Goal: Task Accomplishment & Management: Complete application form

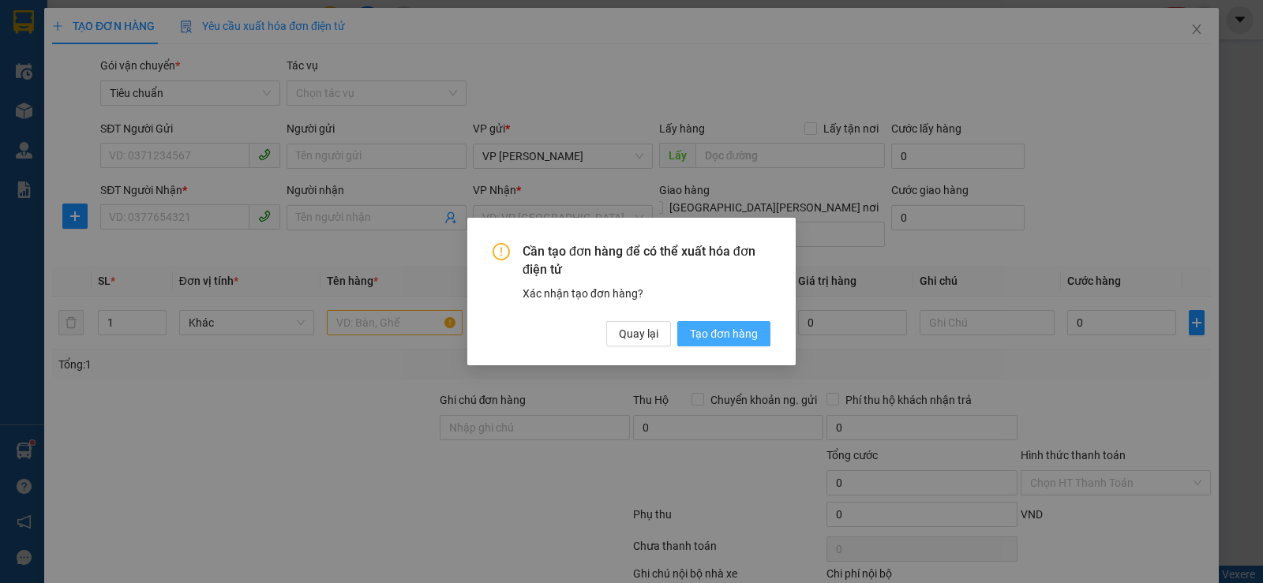
drag, startPoint x: 742, startPoint y: 335, endPoint x: 252, endPoint y: 190, distance: 511.0
click at [740, 335] on span "Tạo đơn hàng" at bounding box center [724, 333] width 68 height 17
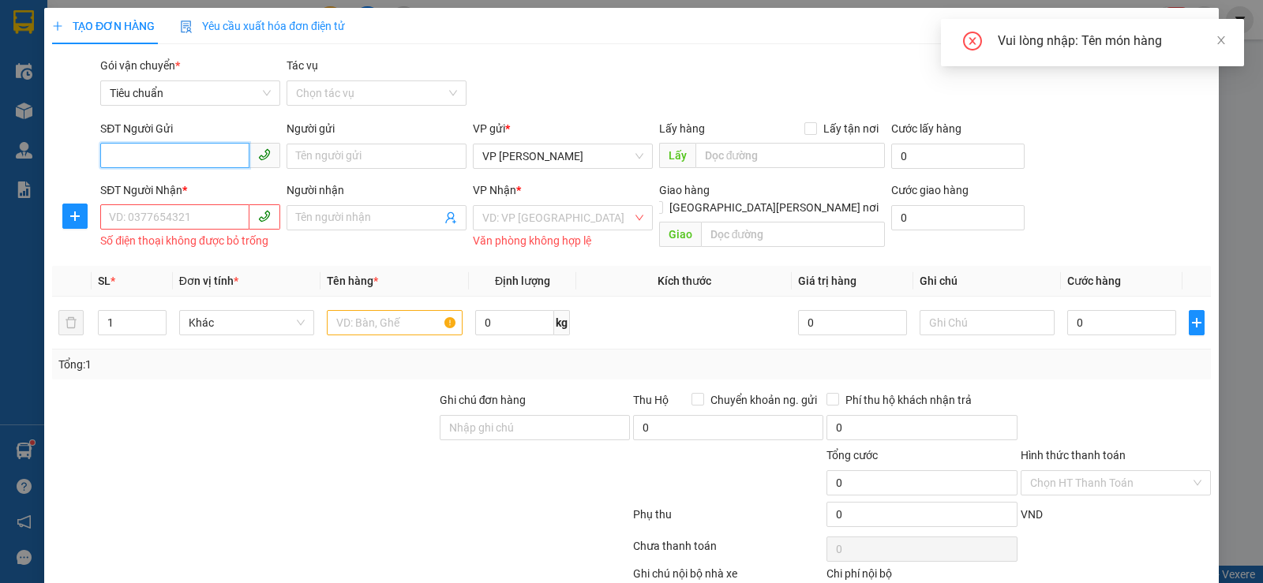
click at [226, 165] on input "SĐT Người Gửi" at bounding box center [174, 155] width 149 height 25
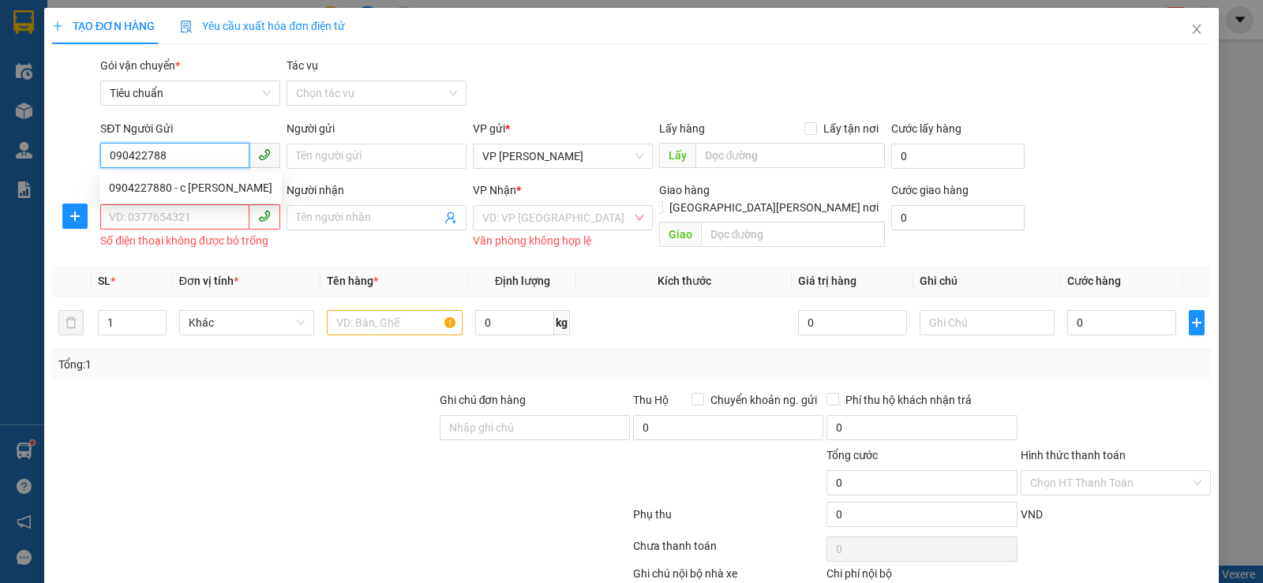
type input "0904227880"
click at [216, 195] on div "0904227880 - c [PERSON_NAME]" at bounding box center [190, 187] width 163 height 17
type input "c Hiền"
type input "0904227880"
click at [205, 211] on input "SĐT Người Nhận *" at bounding box center [174, 216] width 149 height 25
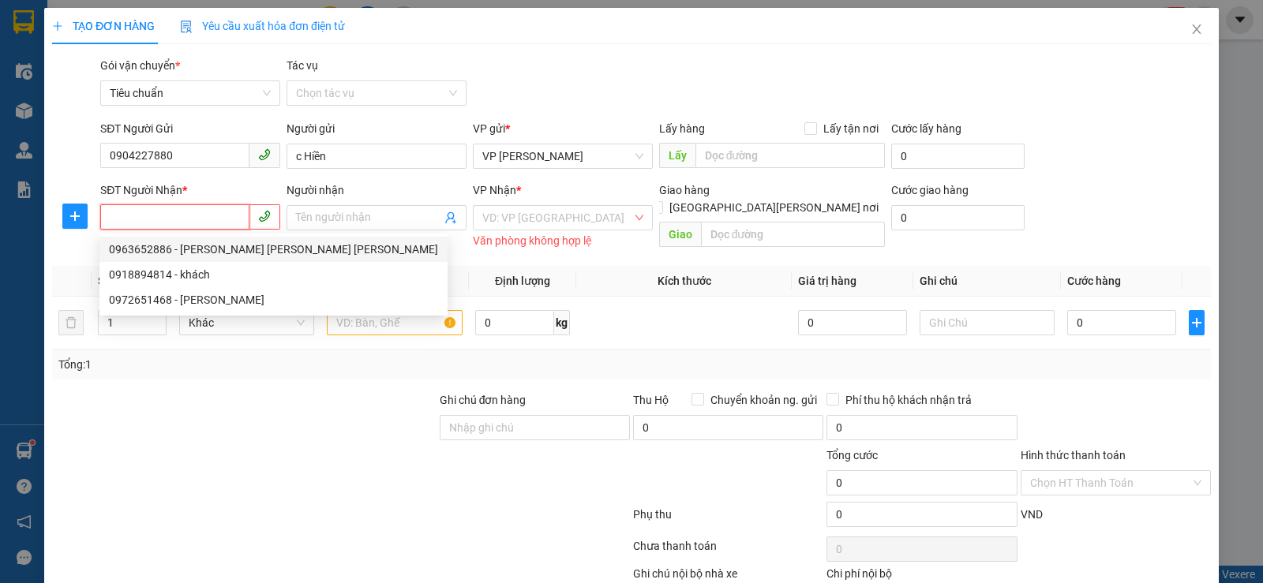
click at [245, 247] on div "0963652886 - [PERSON_NAME] [PERSON_NAME] [PERSON_NAME]" at bounding box center [273, 249] width 329 height 17
type input "0963652886"
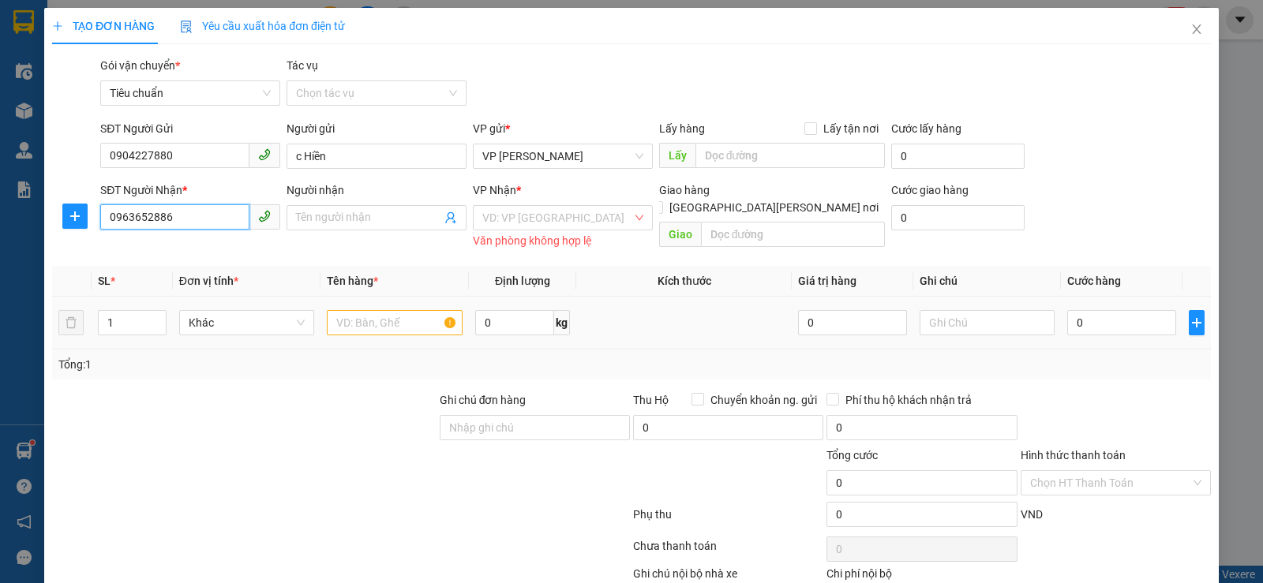
type input "[PERSON_NAME] [PERSON_NAME] [PERSON_NAME]"
checkbox input "true"
type input "số 27 Mai Dịch, [PERSON_NAME], Cầu Giấy"
type input "60.000"
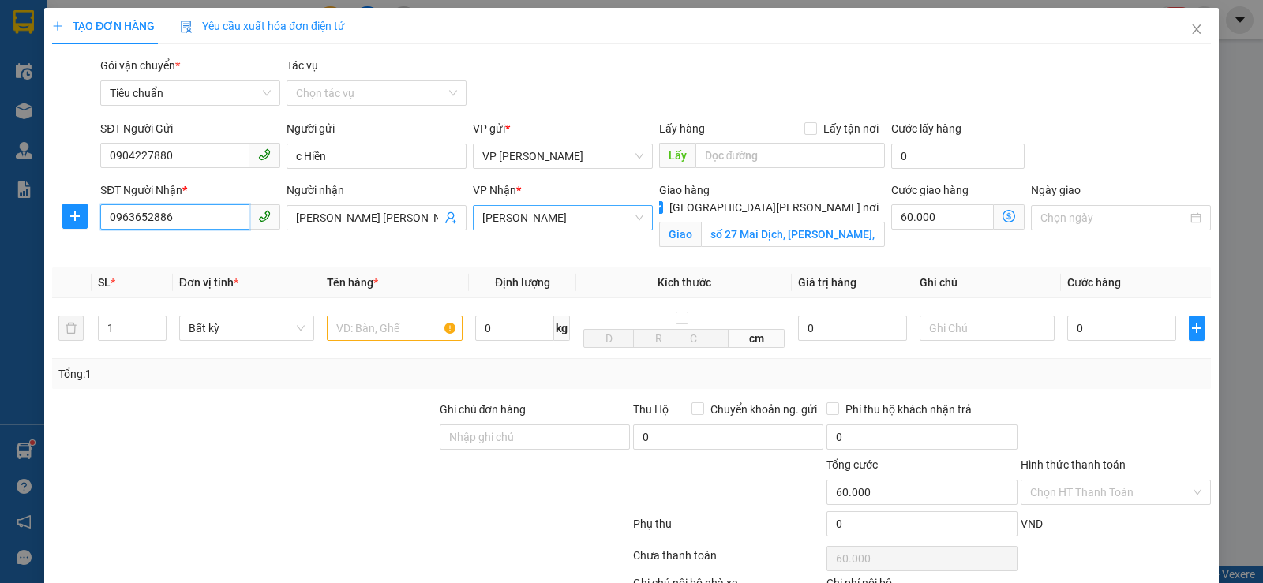
click at [599, 218] on span "[PERSON_NAME]" at bounding box center [562, 218] width 161 height 24
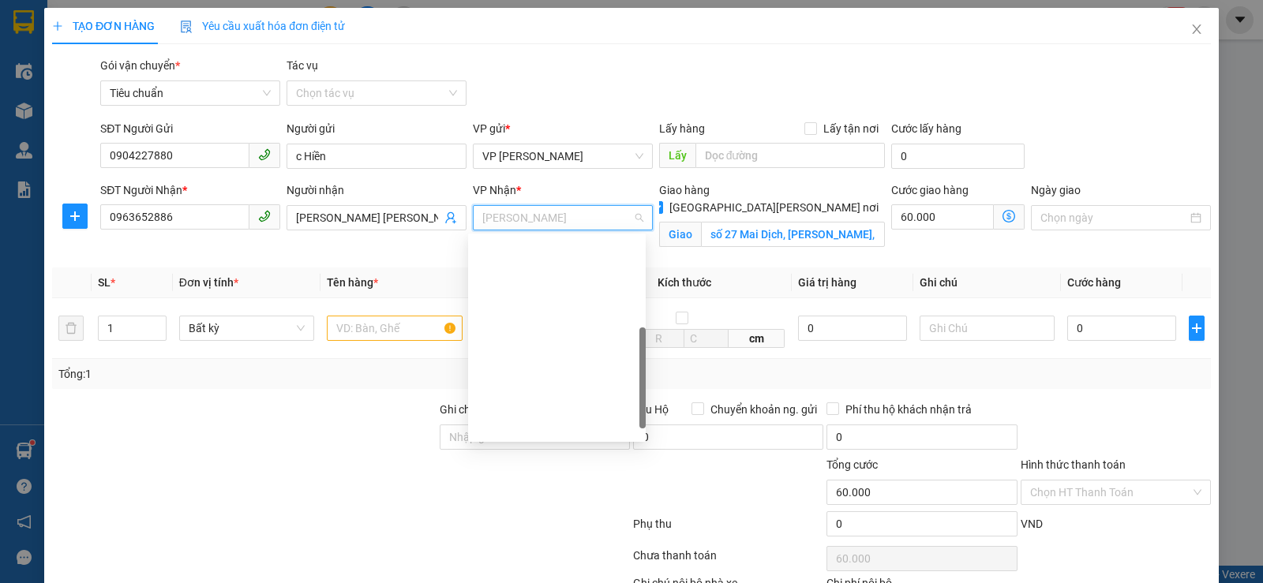
scroll to position [227, 0]
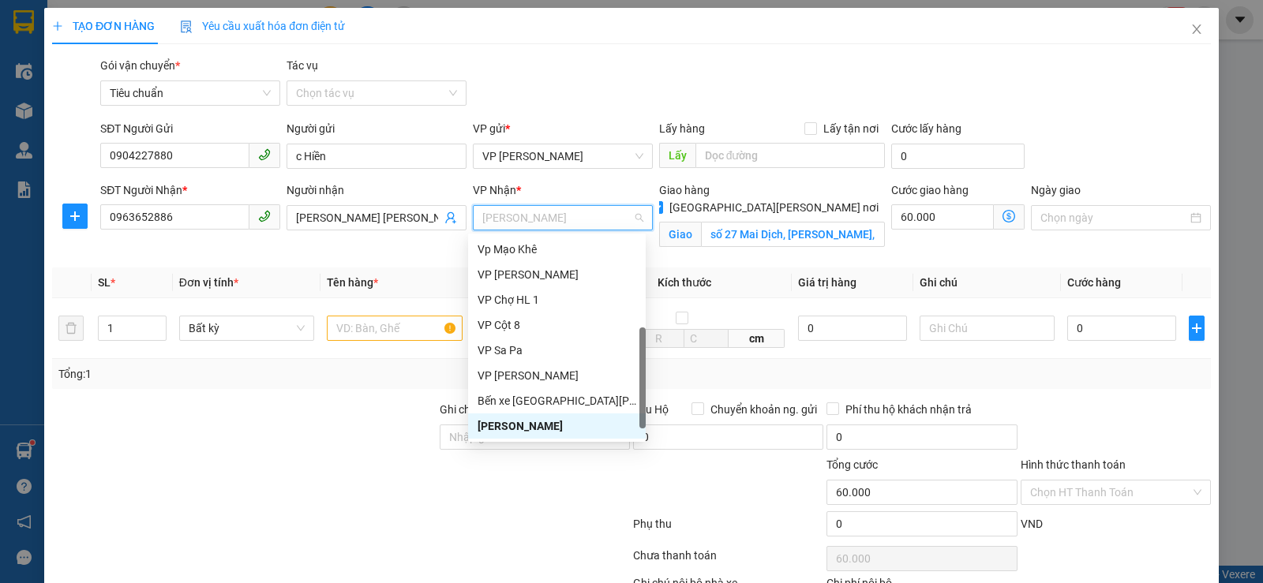
type input "d"
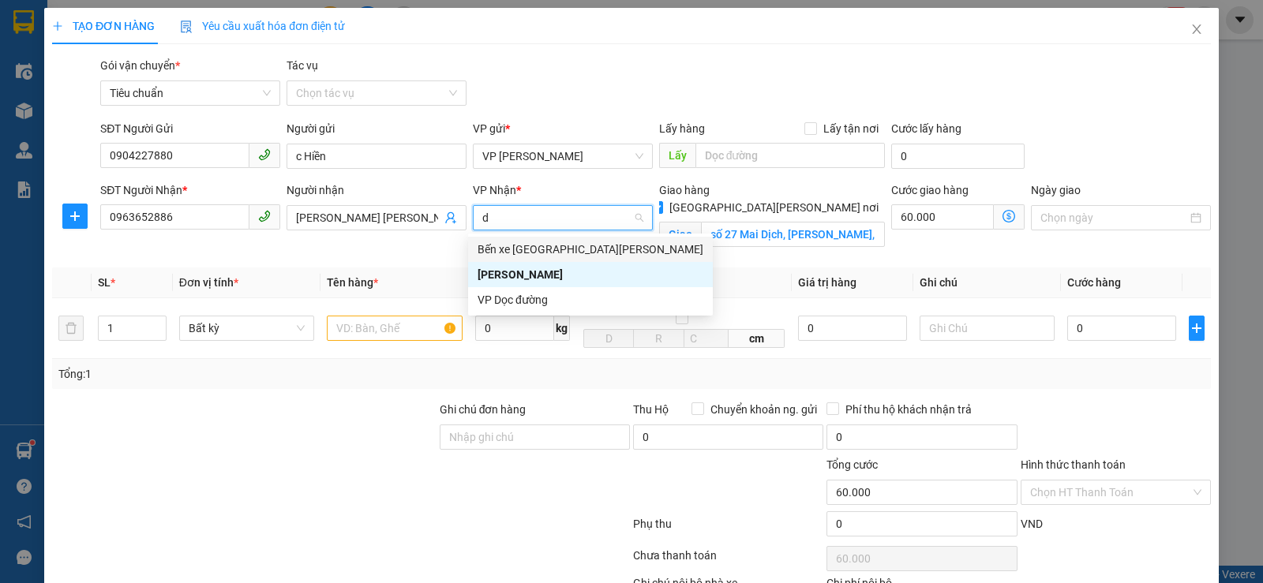
scroll to position [0, 0]
drag, startPoint x: 576, startPoint y: 301, endPoint x: 850, endPoint y: 245, distance: 279.5
click at [577, 300] on div "VP Dọc đường" at bounding box center [591, 299] width 226 height 17
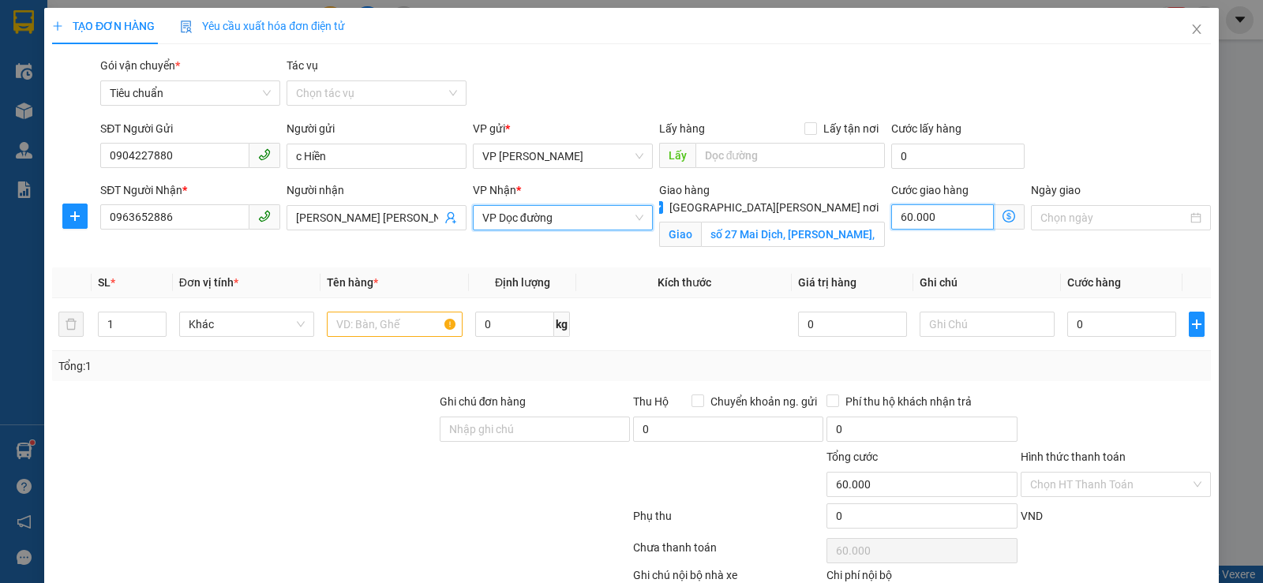
click at [966, 224] on input "60.000" at bounding box center [942, 216] width 103 height 25
type input "5"
type input "50"
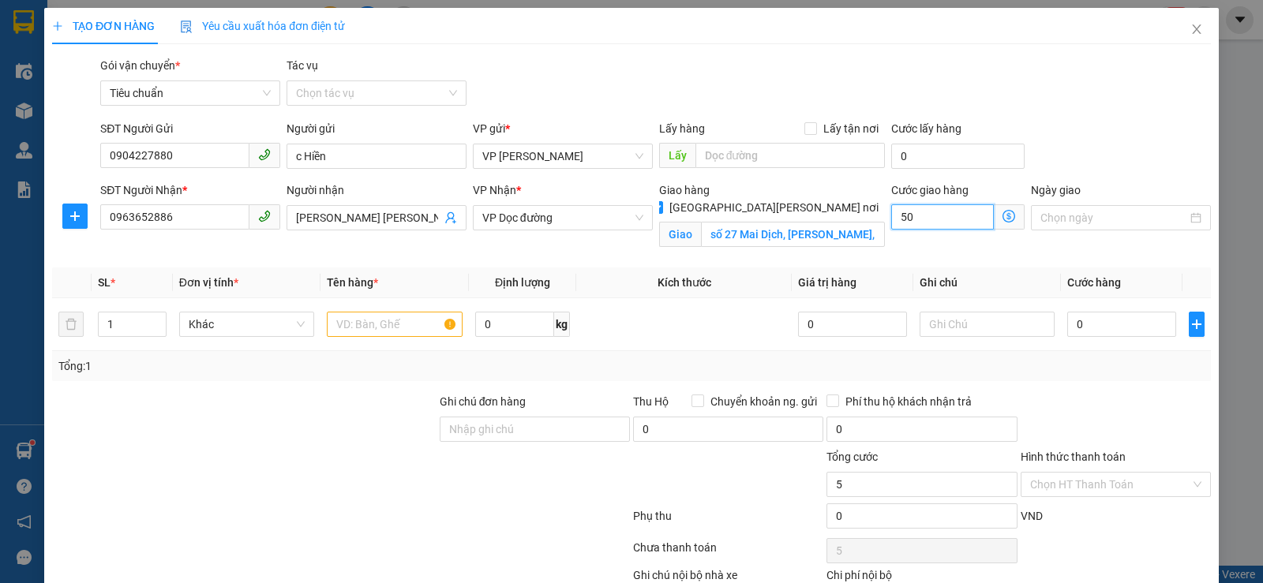
type input "50"
type input "50.000"
click at [392, 320] on input "text" at bounding box center [395, 324] width 136 height 25
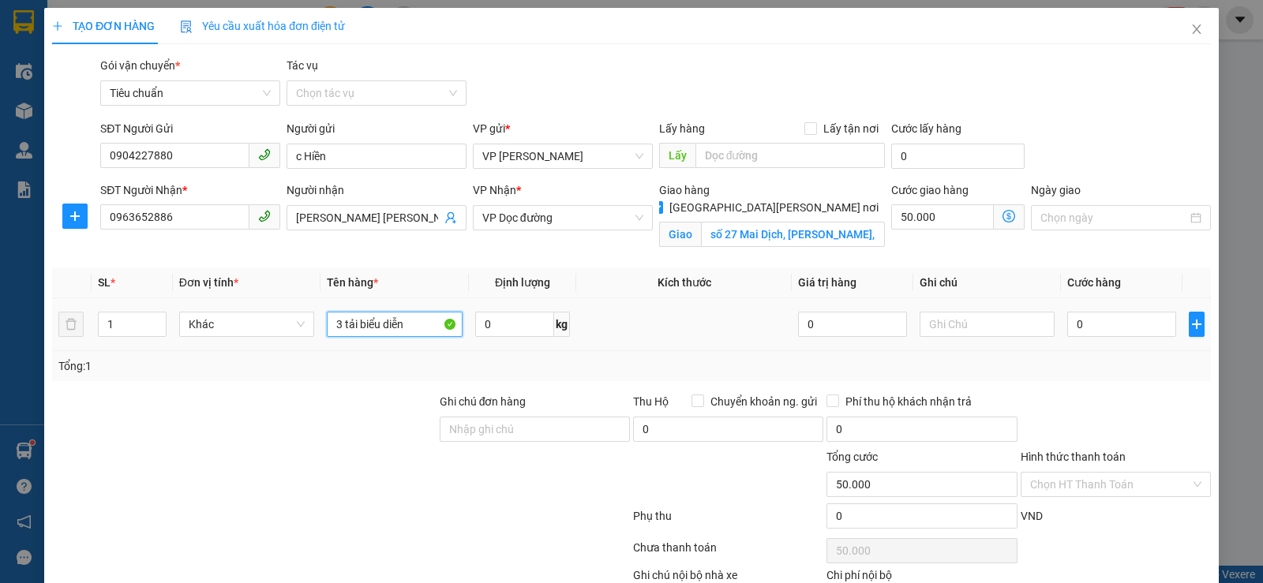
type input "3 tải biểu diễn"
click at [1106, 324] on input "0" at bounding box center [1121, 324] width 108 height 25
type input "02"
type input "50.002"
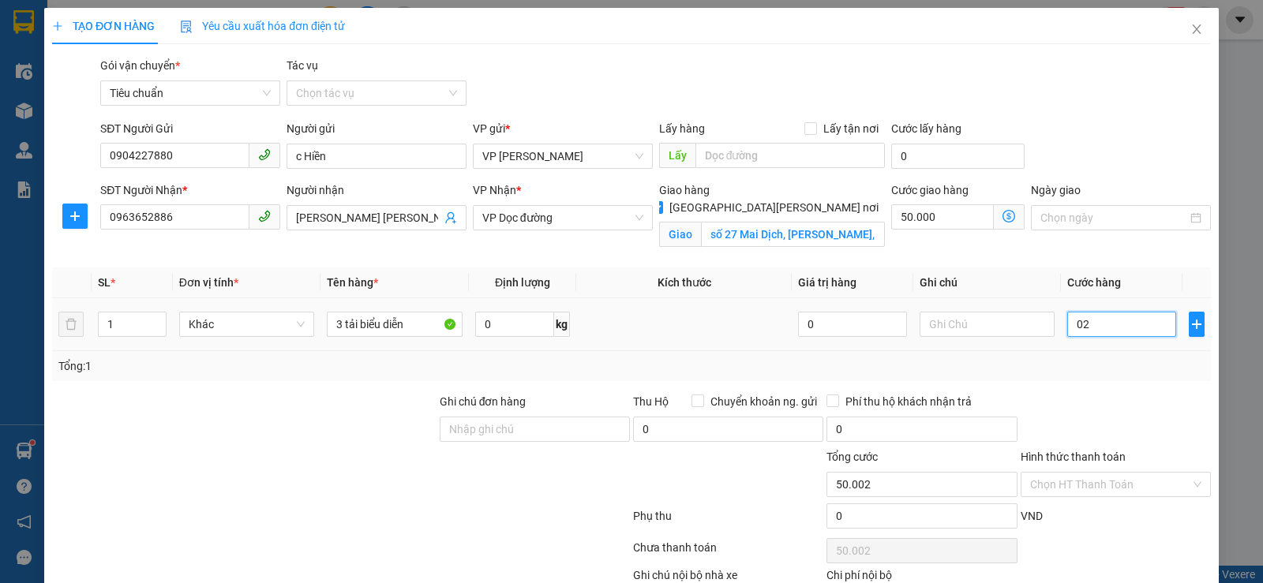
type input "025"
type input "50.025"
type input "0.250"
type input "50.250"
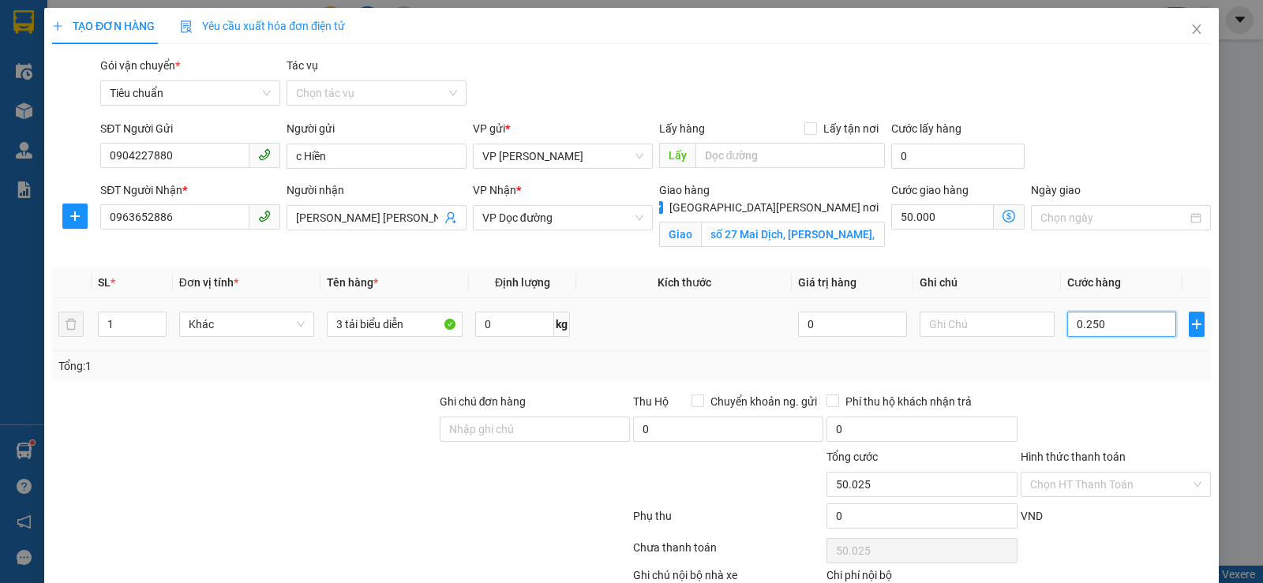
type input "50.250"
click at [1106, 325] on input "0.250" at bounding box center [1121, 324] width 108 height 25
click at [1106, 326] on input "0.250" at bounding box center [1121, 324] width 108 height 25
type input "250.000"
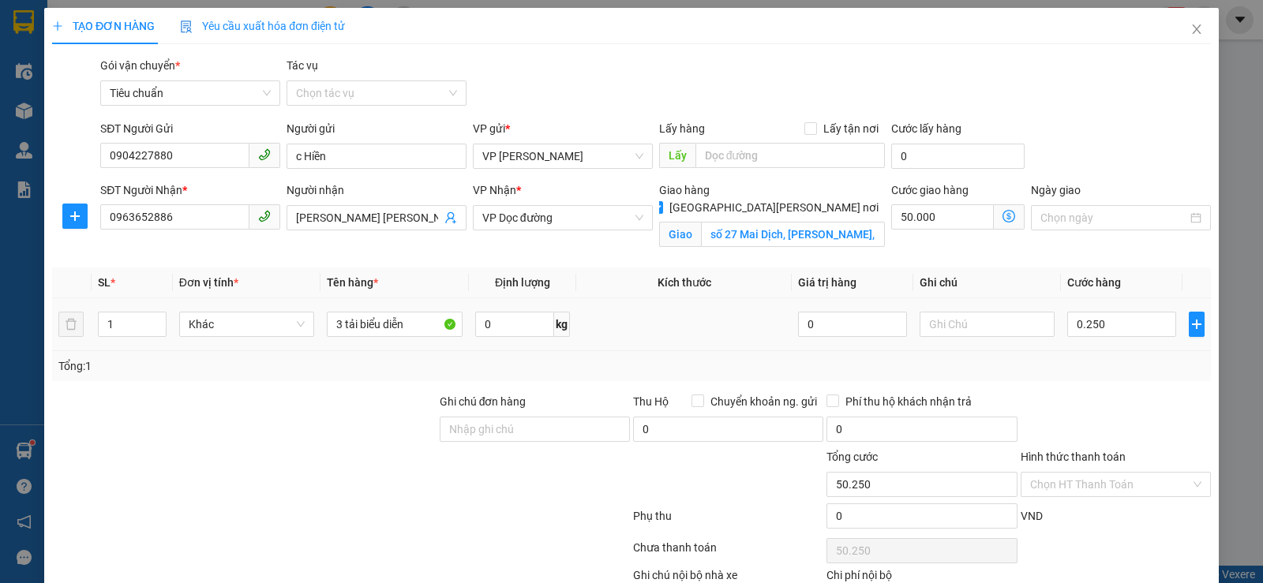
type input "300.000"
click at [1100, 364] on div "Tổng: 1" at bounding box center [631, 366] width 1146 height 17
click at [1066, 493] on input "Hình thức thanh toán" at bounding box center [1110, 485] width 160 height 24
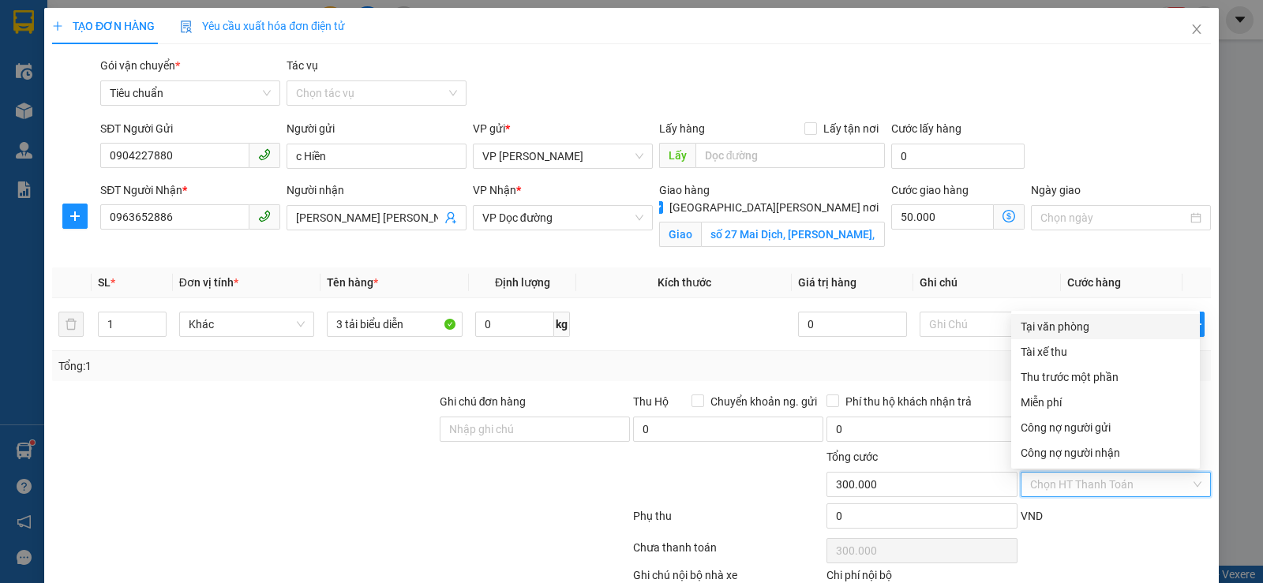
click at [1069, 325] on div "Tại văn phòng" at bounding box center [1106, 326] width 170 height 17
type input "0"
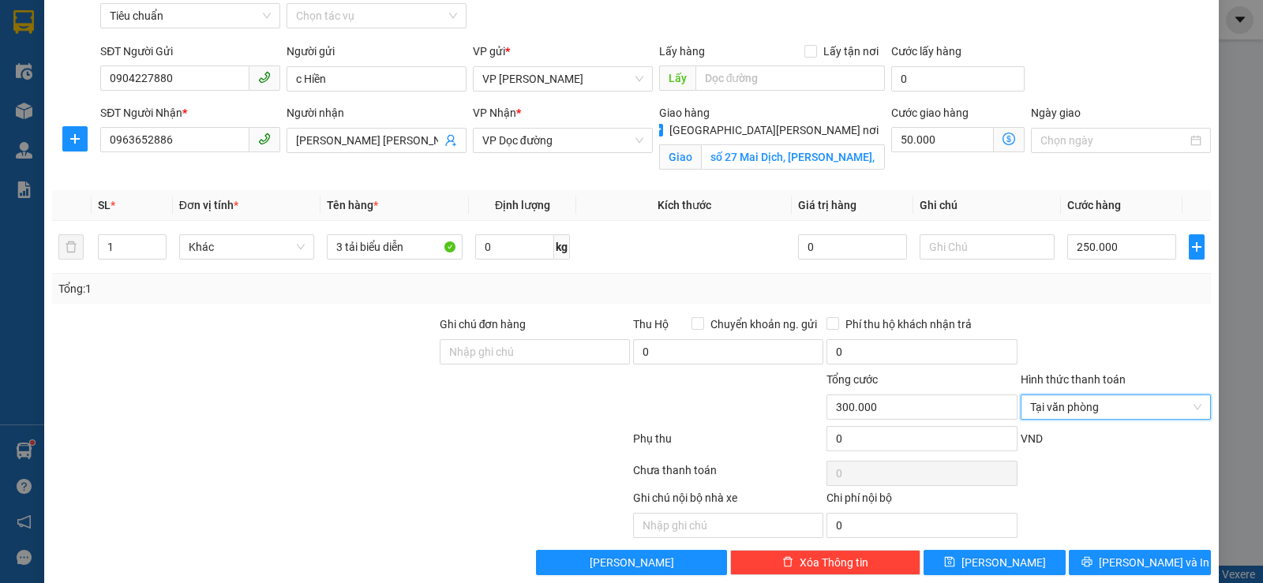
scroll to position [100, 0]
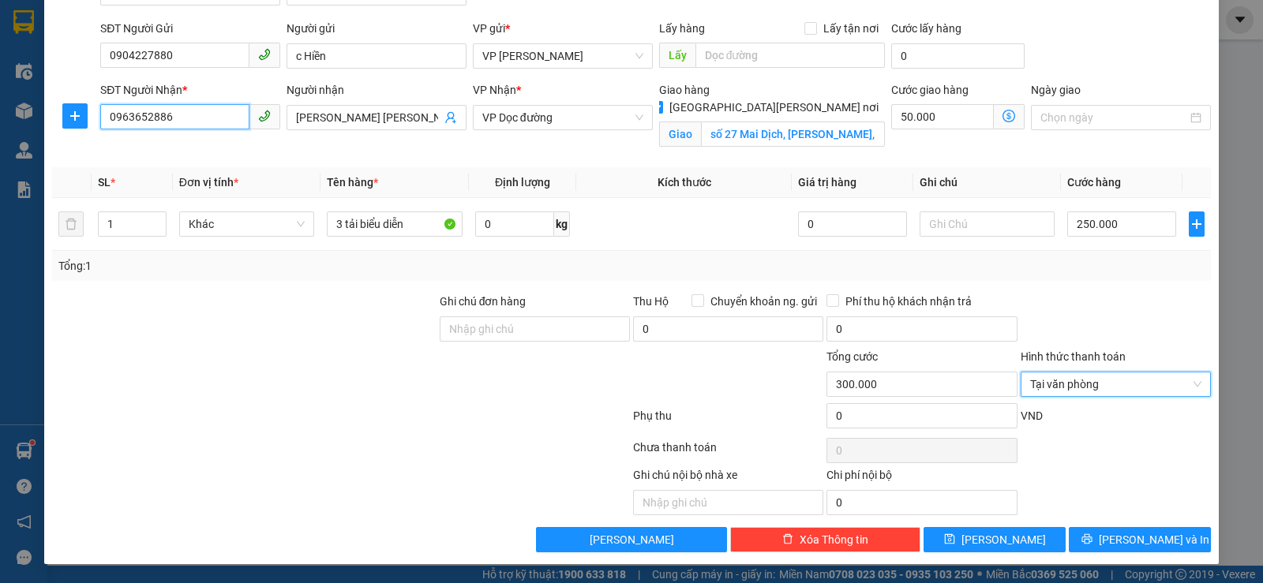
click at [193, 119] on input "0963652886" at bounding box center [174, 116] width 149 height 25
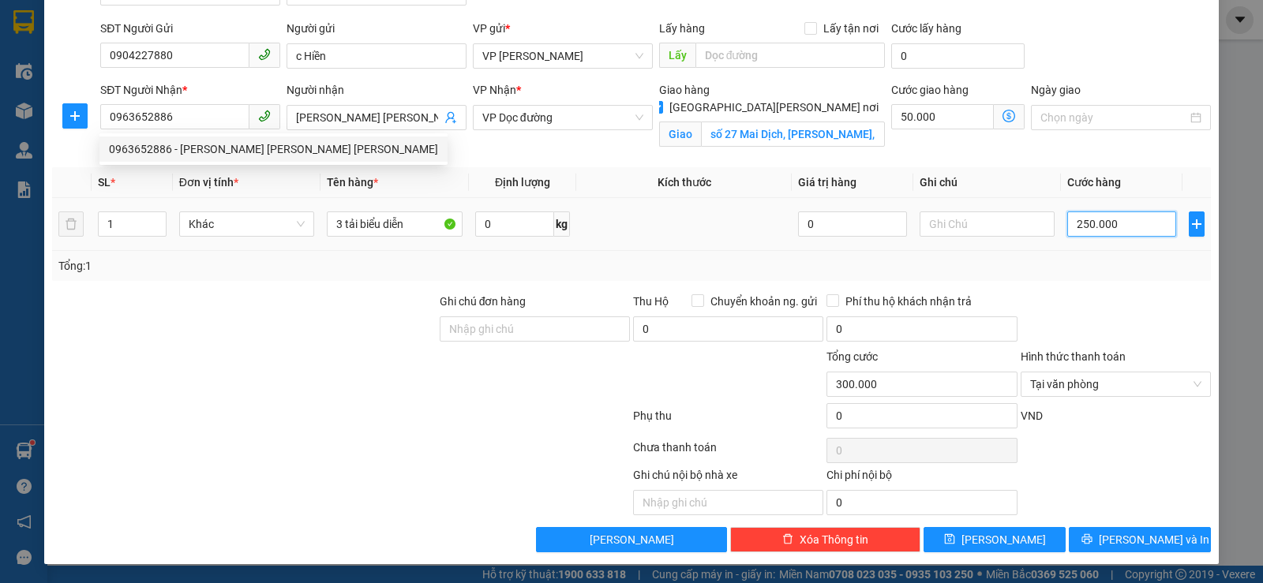
click at [1125, 215] on input "250.000" at bounding box center [1121, 224] width 108 height 25
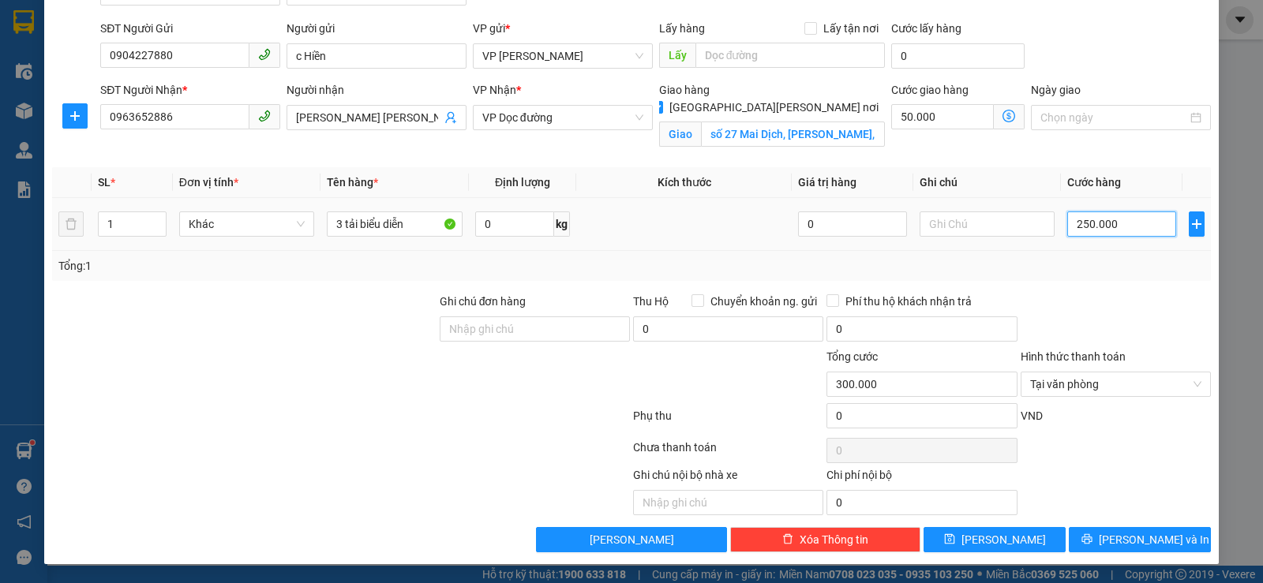
type input "0"
type input "50.000"
type input "01"
type input "50.001"
type input "016"
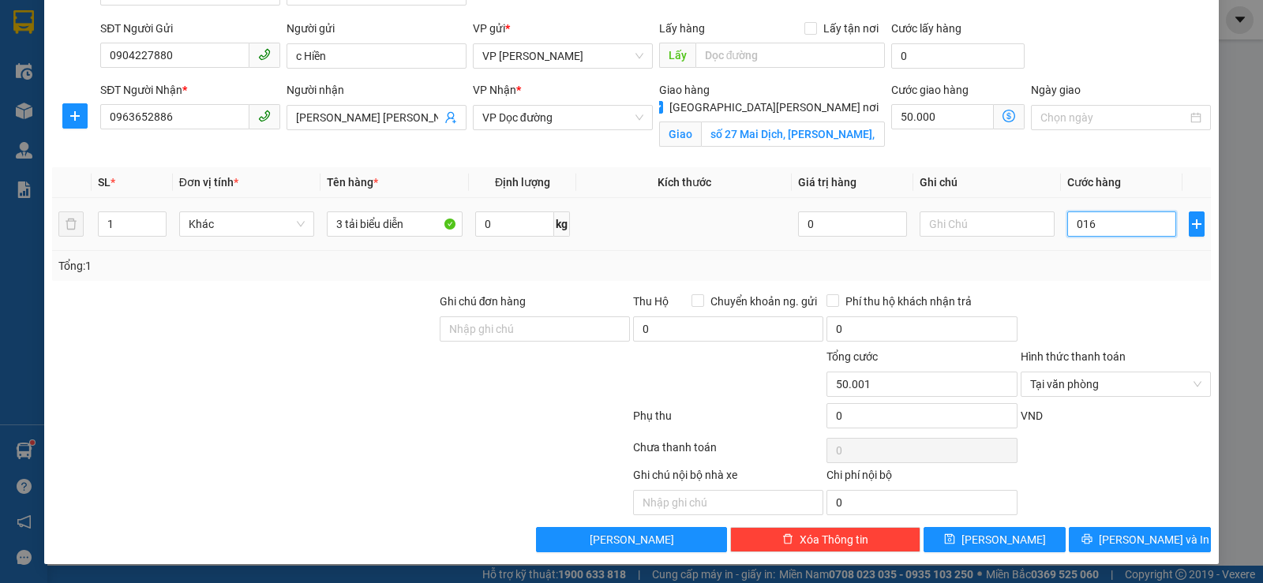
type input "50.016"
type input "01"
type input "50.001"
type input "0"
type input "50.000"
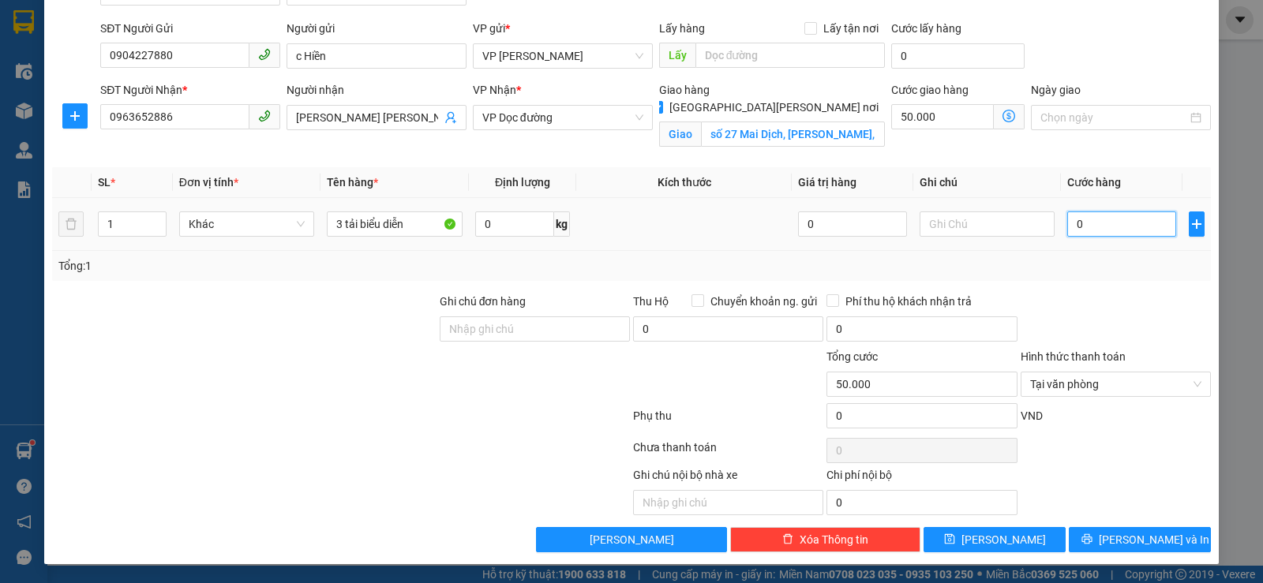
type input "02"
type input "50.002"
type input "025"
type input "50.025"
type input "0.250"
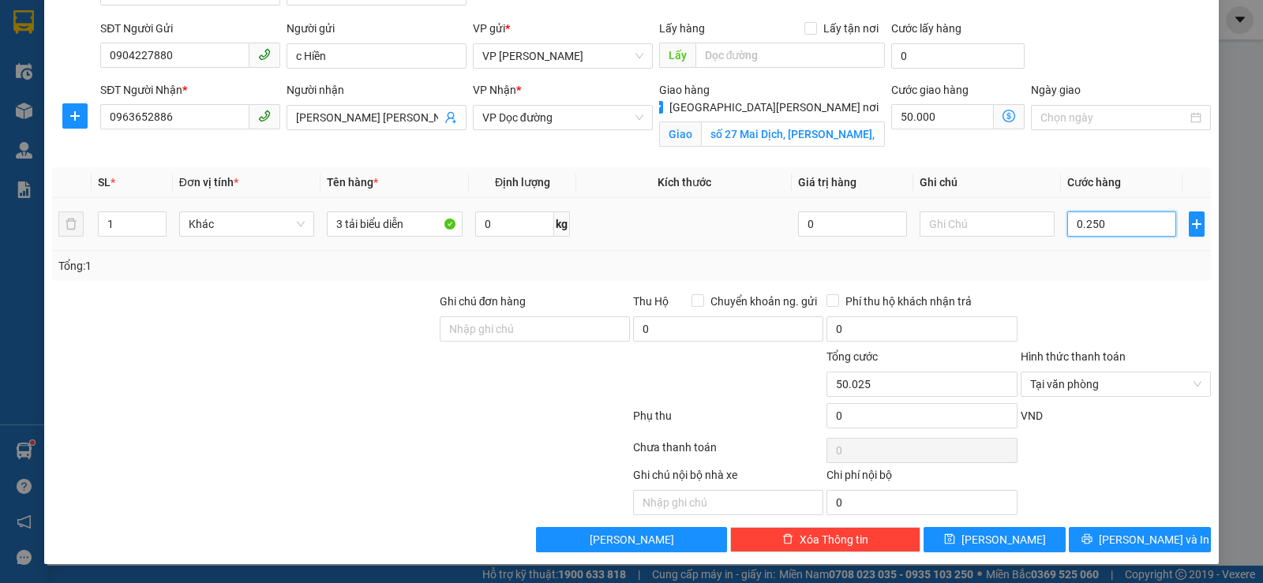
type input "50.250"
type input "250.000"
type input "300.000"
click at [1125, 279] on div "Tổng: 1" at bounding box center [631, 266] width 1159 height 30
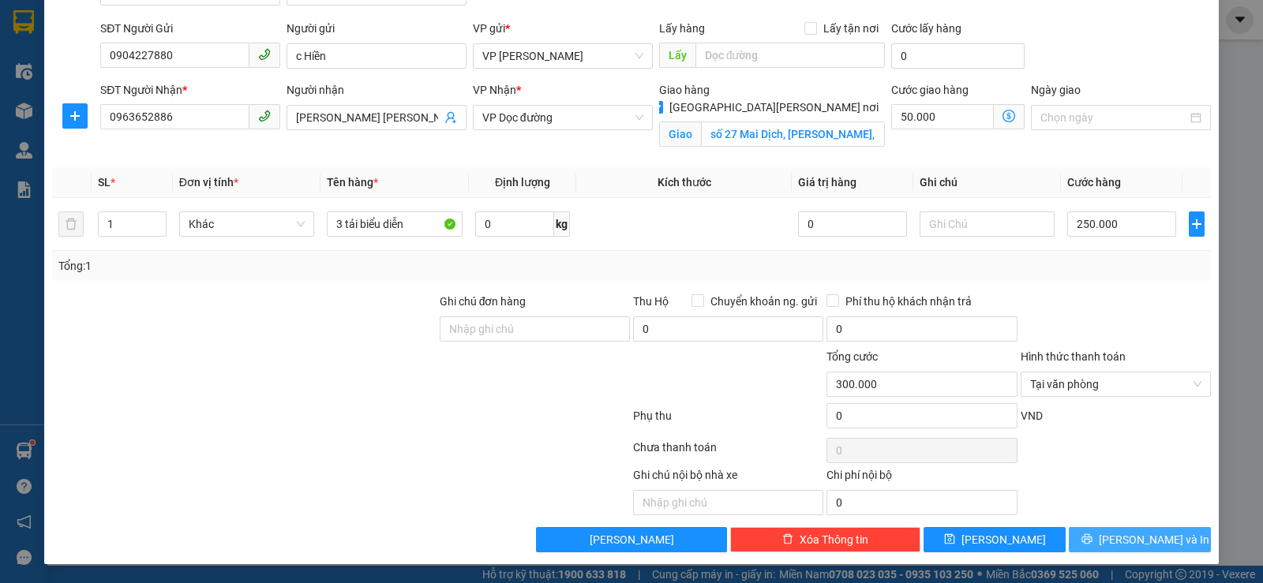
drag, startPoint x: 1109, startPoint y: 538, endPoint x: 1104, endPoint y: 512, distance: 26.5
click at [1109, 537] on button "[PERSON_NAME] và In" at bounding box center [1140, 539] width 142 height 25
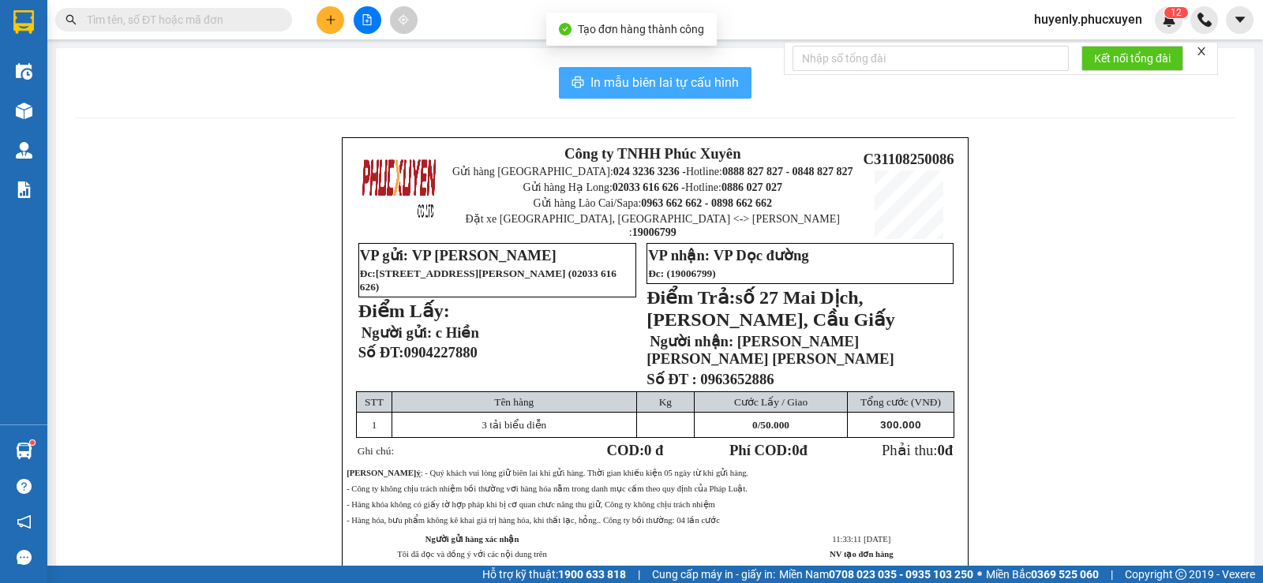
click at [669, 82] on span "In mẫu biên lai tự cấu hình" at bounding box center [664, 83] width 148 height 20
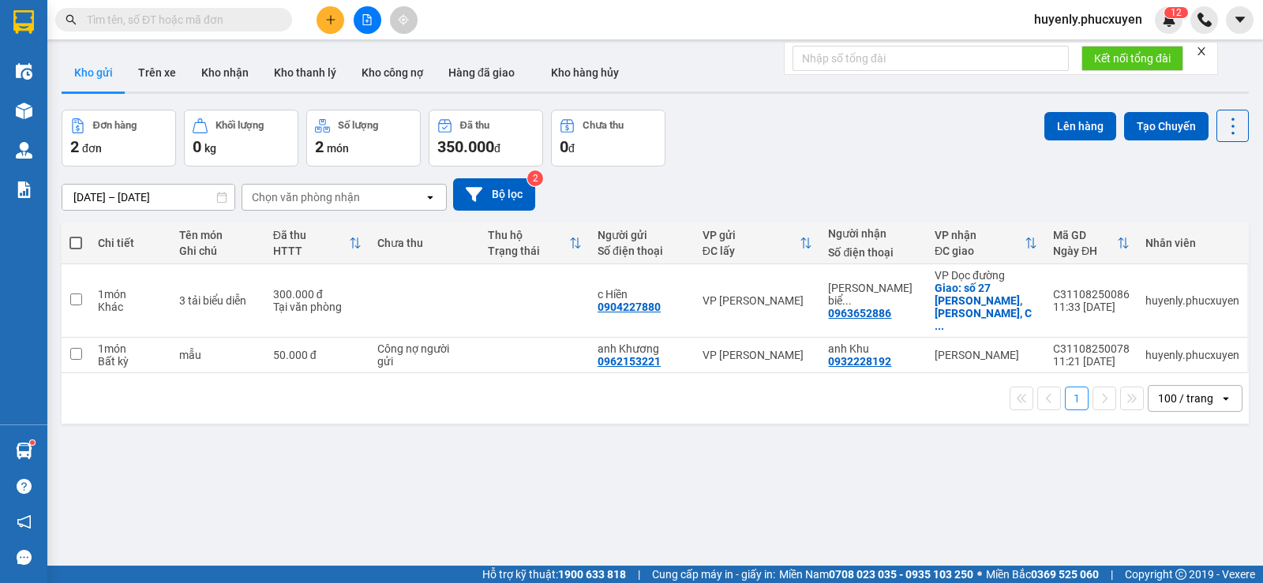
drag, startPoint x: 841, startPoint y: 86, endPoint x: 919, endPoint y: 134, distance: 91.8
click at [919, 134] on div "Đơn hàng 2 đơn [PERSON_NAME] 0 kg Số [PERSON_NAME] 2 món Đã thu 350.000 [PERSON…" at bounding box center [655, 138] width 1187 height 57
click at [996, 175] on div "[DATE] – [DATE] Press the down arrow key to interact with the calendar and sele…" at bounding box center [655, 195] width 1187 height 56
click at [952, 185] on div "[DATE] – [DATE] Press the down arrow key to interact with the calendar and sele…" at bounding box center [655, 194] width 1187 height 32
drag, startPoint x: 897, startPoint y: 297, endPoint x: 827, endPoint y: 298, distance: 70.2
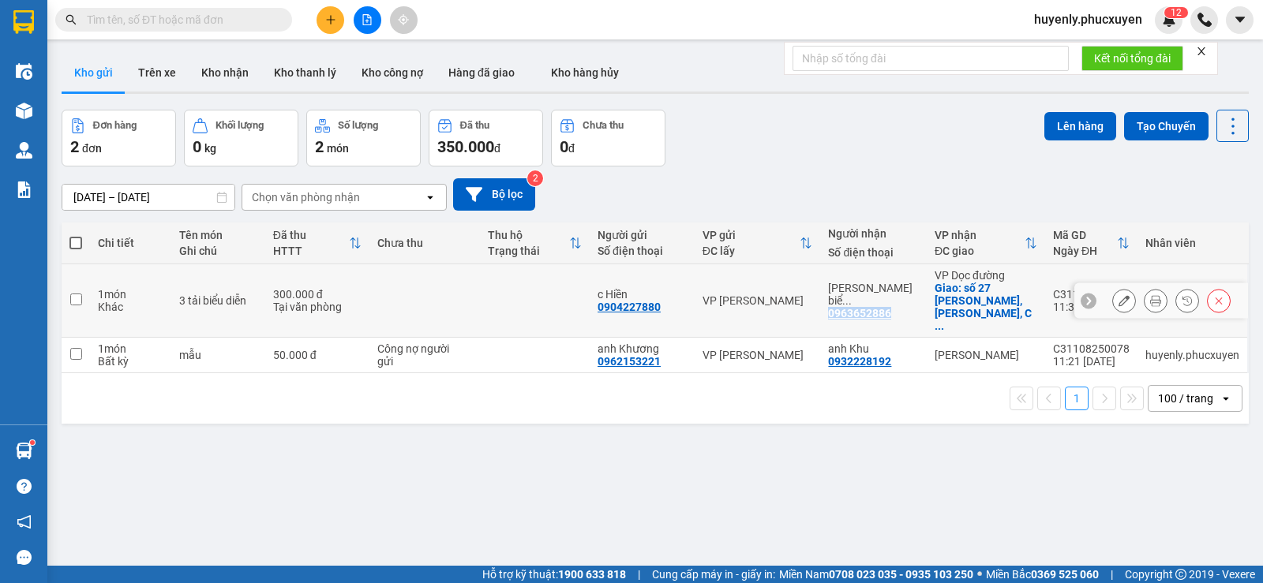
click at [827, 298] on td "[PERSON_NAME] biể ... 0963652886" at bounding box center [873, 300] width 107 height 73
checkbox input "true"
copy div "0963652886"
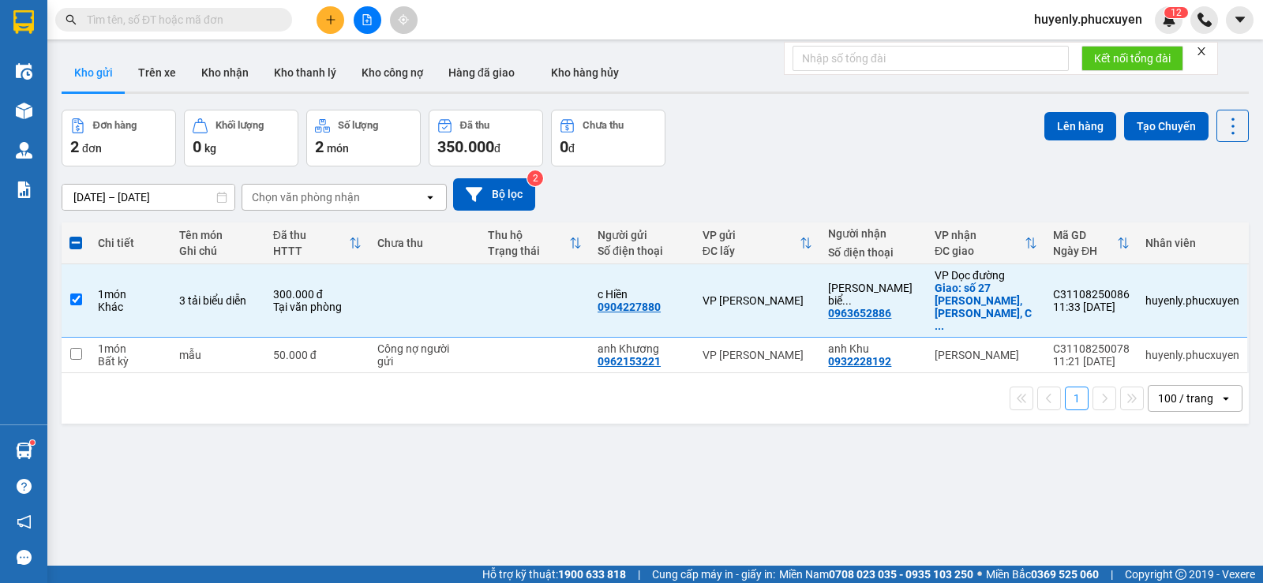
click at [209, 21] on input "text" at bounding box center [180, 19] width 186 height 17
paste input "0963652886"
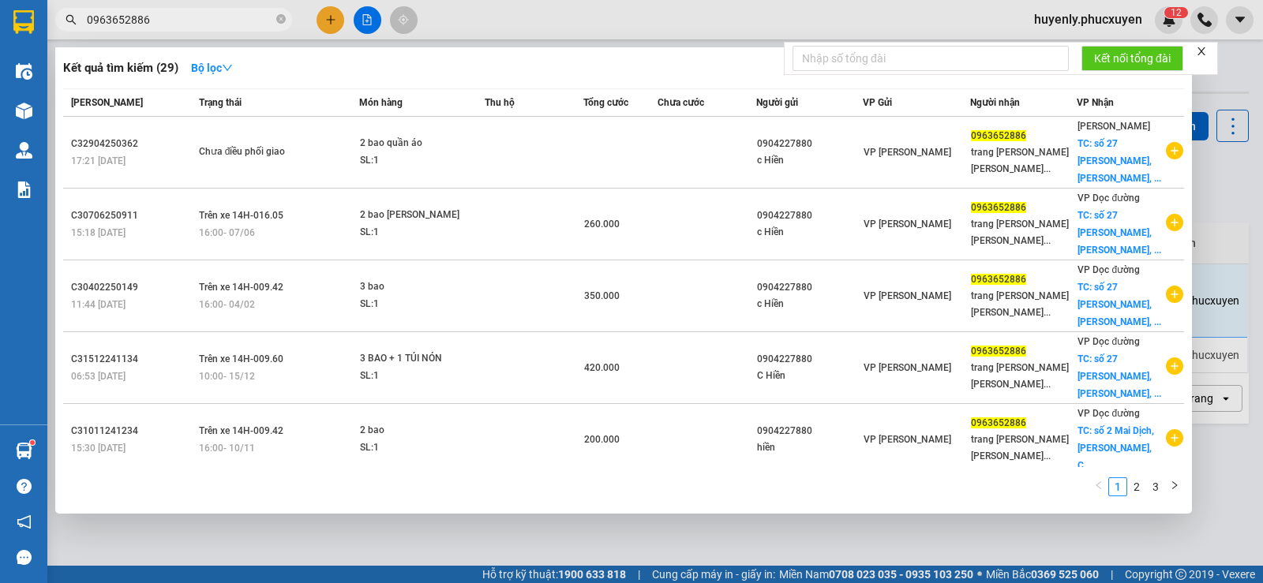
type input "0963652886"
click at [657, 524] on div at bounding box center [631, 291] width 1263 height 583
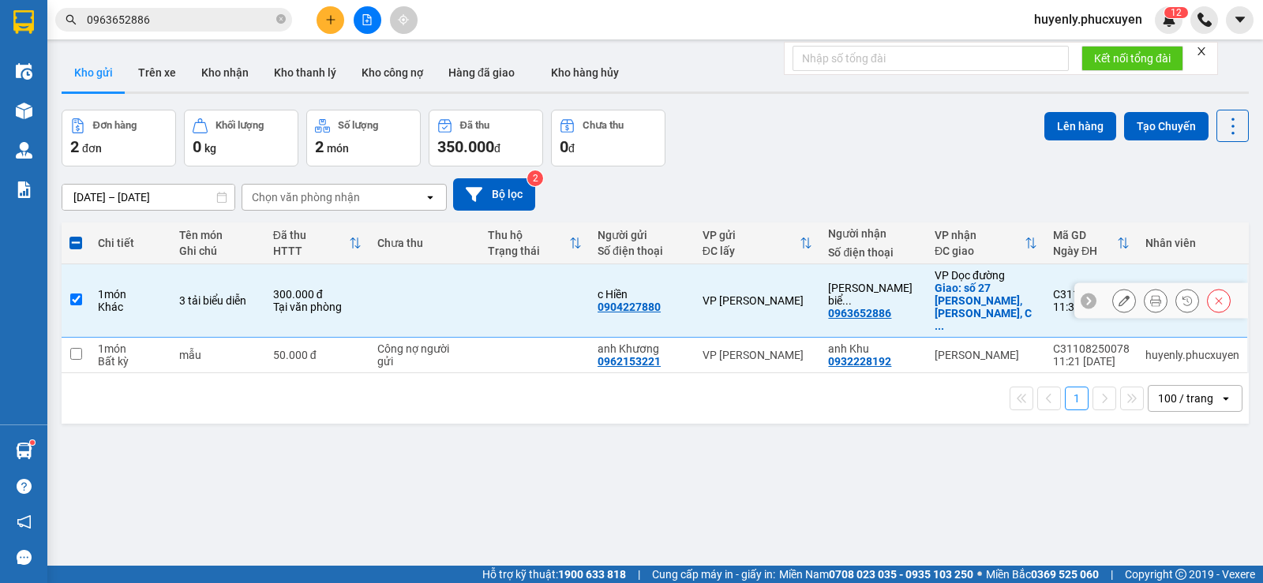
click at [560, 283] on td at bounding box center [535, 300] width 110 height 73
checkbox input "false"
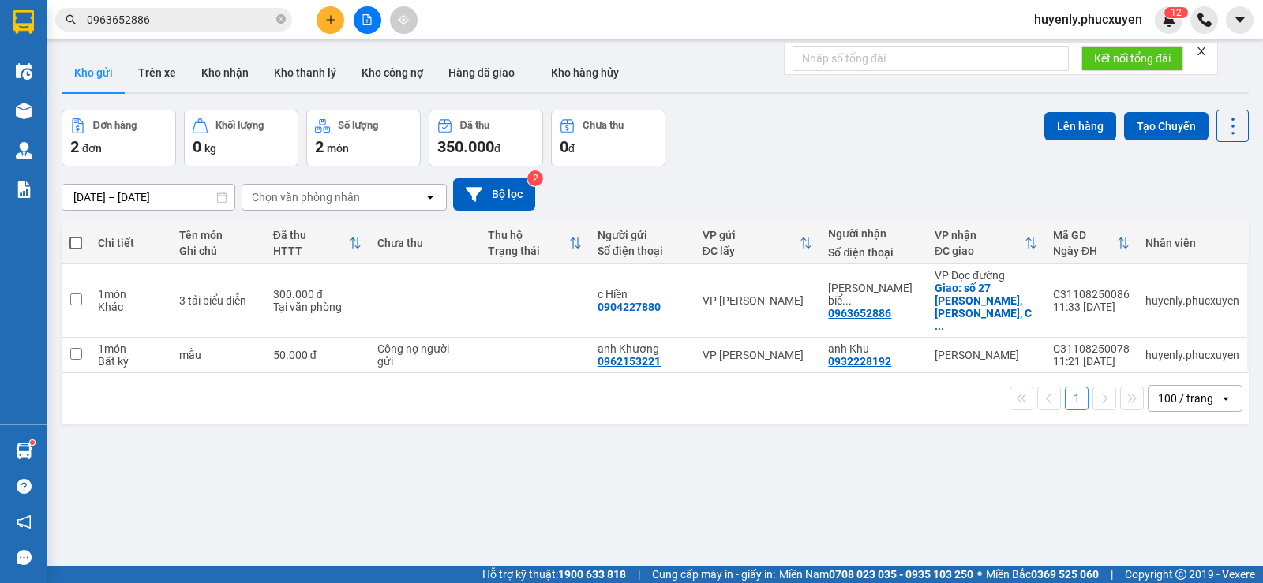
click at [890, 144] on div "Đơn hàng 2 đơn [PERSON_NAME] 0 kg Số [PERSON_NAME] 2 món Đã thu 350.000 [PERSON…" at bounding box center [655, 138] width 1187 height 57
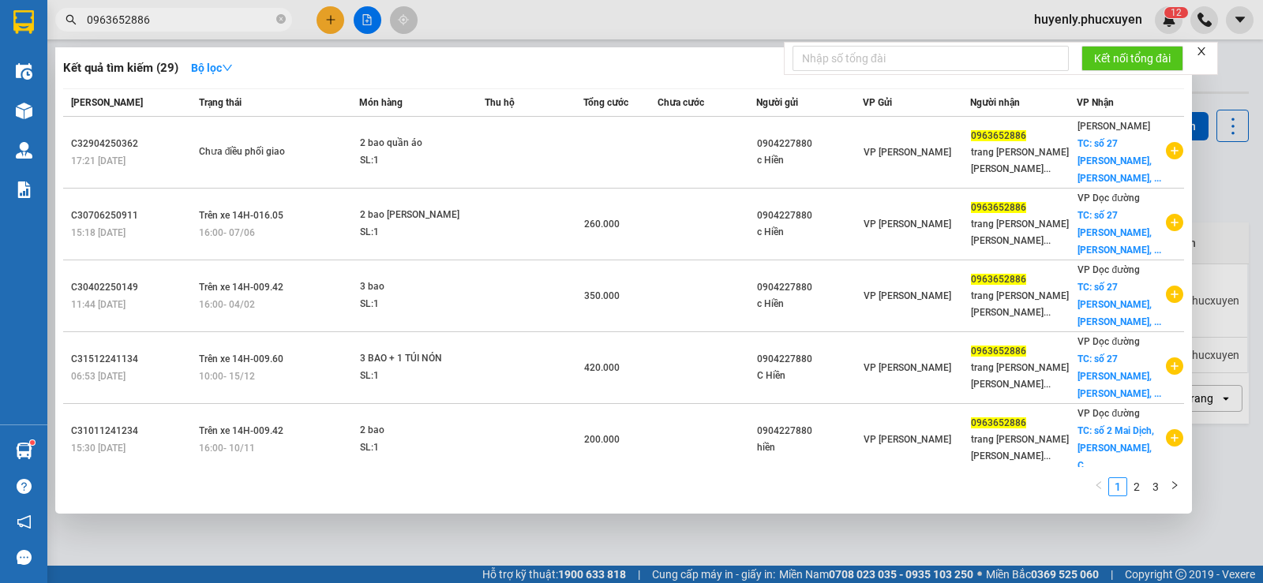
click at [249, 15] on input "0963652886" at bounding box center [180, 19] width 186 height 17
click at [249, 13] on input "0963652886" at bounding box center [180, 19] width 186 height 17
click at [282, 17] on icon "close-circle" at bounding box center [280, 18] width 9 height 9
click at [282, 17] on span at bounding box center [280, 19] width 9 height 17
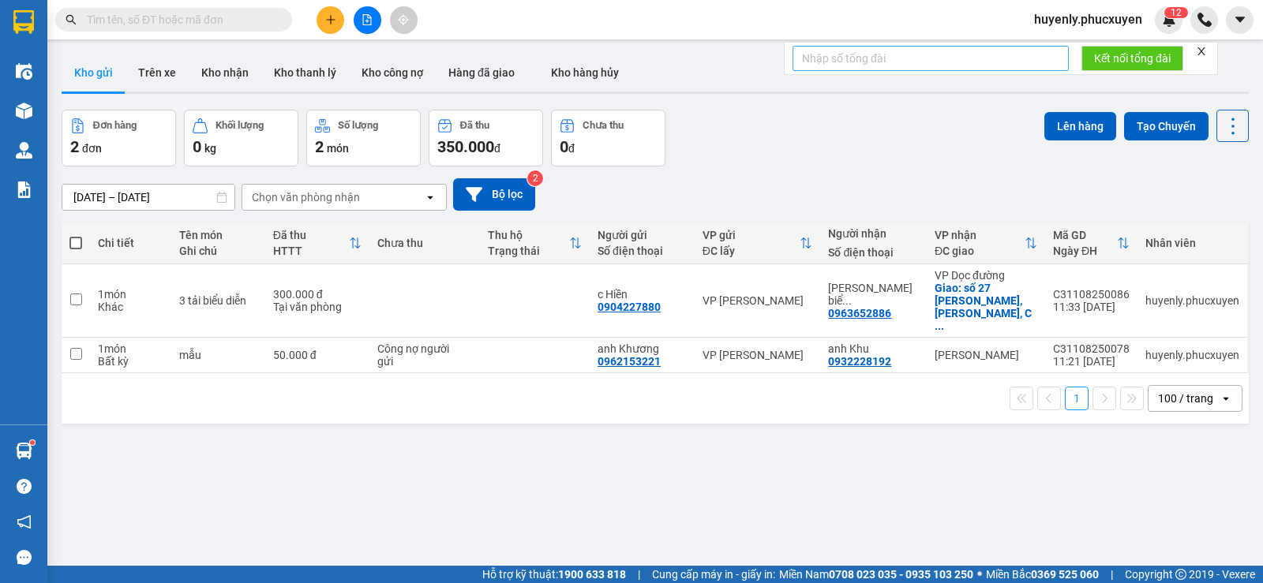
drag, startPoint x: 814, startPoint y: 135, endPoint x: 843, endPoint y: 63, distance: 77.5
click at [815, 134] on div "Đơn hàng 2 đơn [PERSON_NAME] 0 kg Số [PERSON_NAME] 2 món Đã thu 350.000 [PERSON…" at bounding box center [655, 138] width 1187 height 57
click at [757, 102] on div "ver 1.8.137 Kho gửi Trên xe Kho [PERSON_NAME] [PERSON_NAME] [PERSON_NAME] nợ Hà…" at bounding box center [655, 338] width 1200 height 583
